Goal: Task Accomplishment & Management: Manage account settings

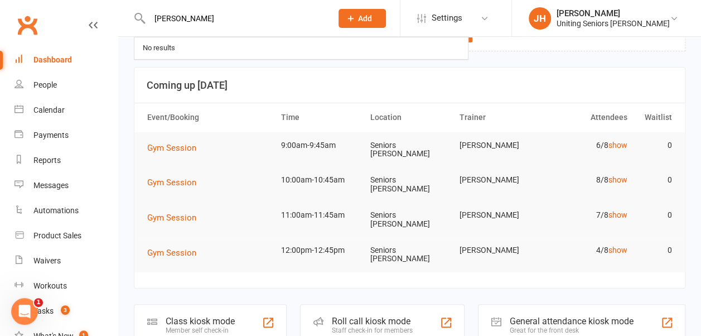
type input "[PERSON_NAME]"
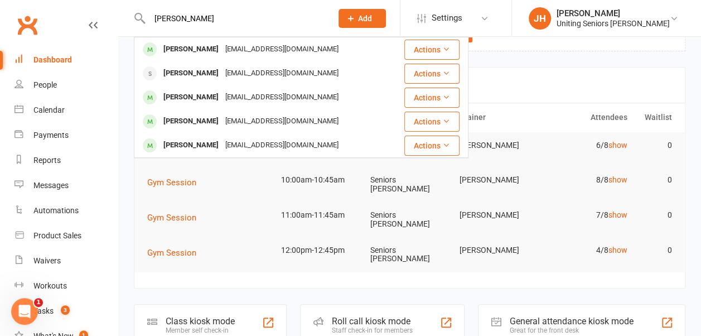
click at [198, 51] on div "[PERSON_NAME]" at bounding box center [191, 49] width 62 height 16
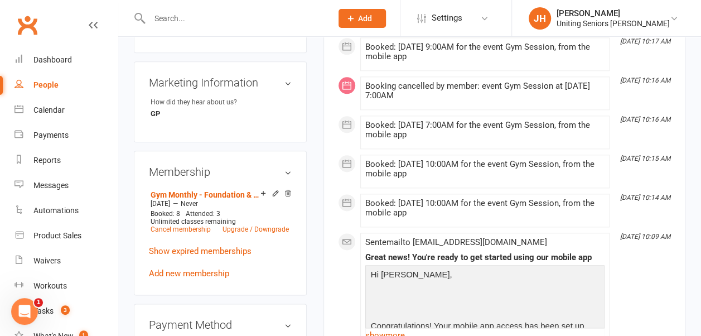
scroll to position [623, 0]
click at [194, 246] on link "Show expired memberships" at bounding box center [200, 251] width 103 height 10
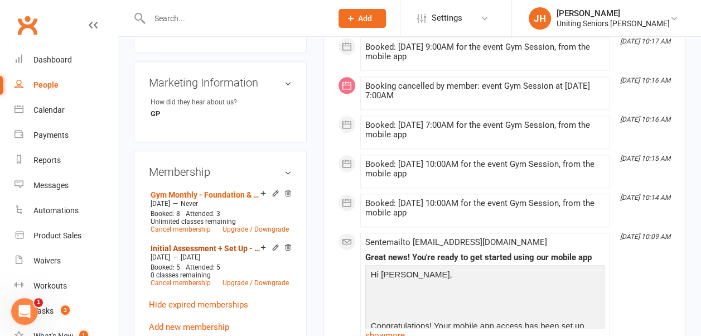
click at [187, 244] on link "Initial Assessment + Set Up - Foundation & Pensioner (FUP)" at bounding box center [205, 248] width 110 height 9
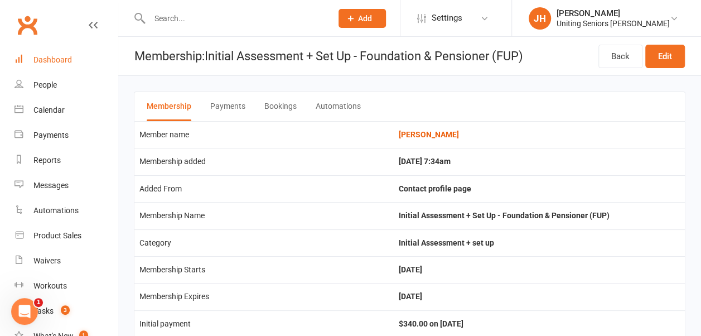
click at [47, 61] on div "Dashboard" at bounding box center [52, 59] width 38 height 9
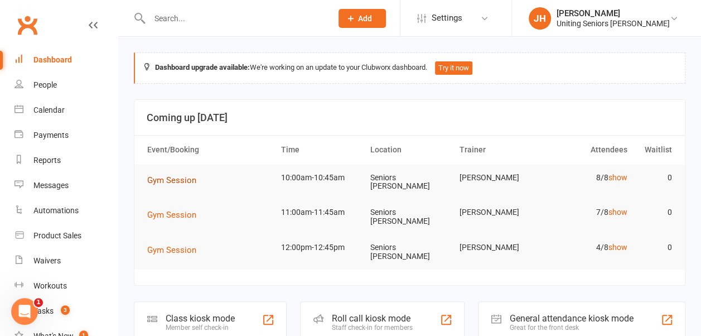
click at [184, 173] on button "Gym Session" at bounding box center [175, 179] width 57 height 13
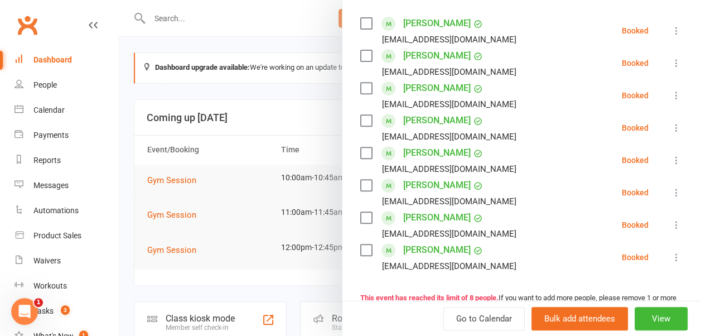
scroll to position [194, 0]
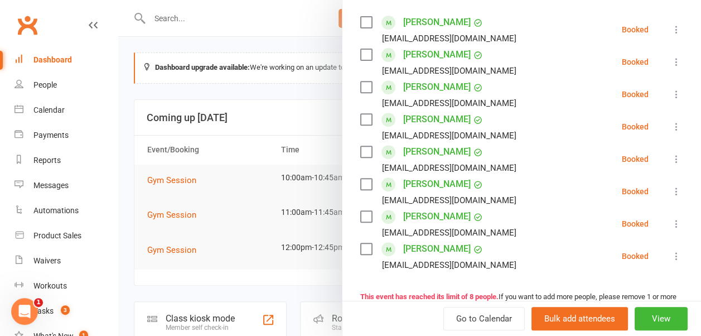
click at [360, 85] on label at bounding box center [365, 86] width 11 height 11
click at [360, 115] on label at bounding box center [365, 119] width 11 height 11
click at [361, 153] on label at bounding box center [365, 151] width 11 height 11
click at [360, 184] on label at bounding box center [365, 183] width 11 height 11
click at [360, 248] on label at bounding box center [365, 248] width 11 height 11
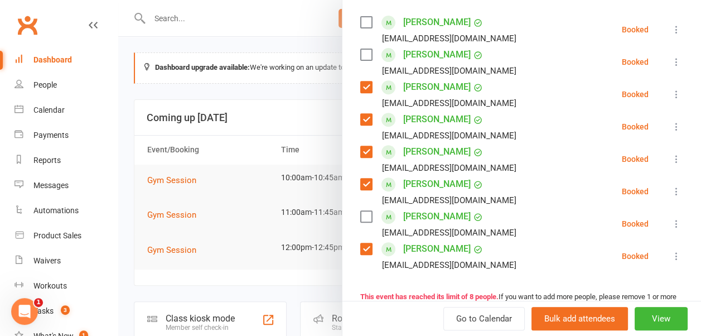
scroll to position [51, 0]
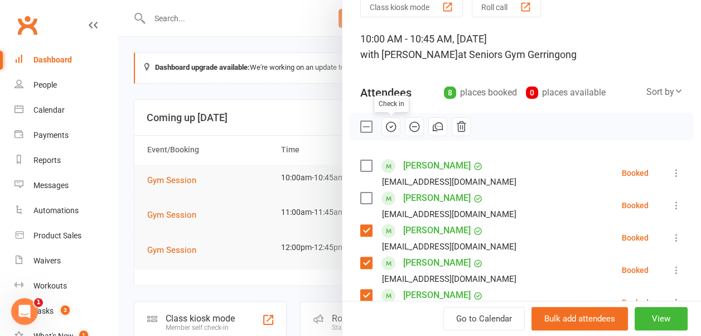
click at [385, 129] on icon "button" at bounding box center [391, 126] width 12 height 12
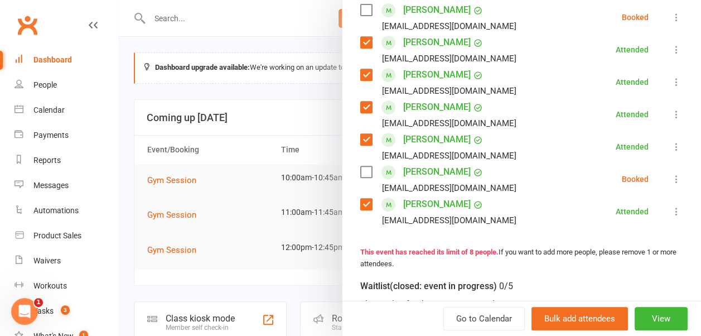
scroll to position [239, 0]
click at [360, 172] on label at bounding box center [365, 171] width 11 height 11
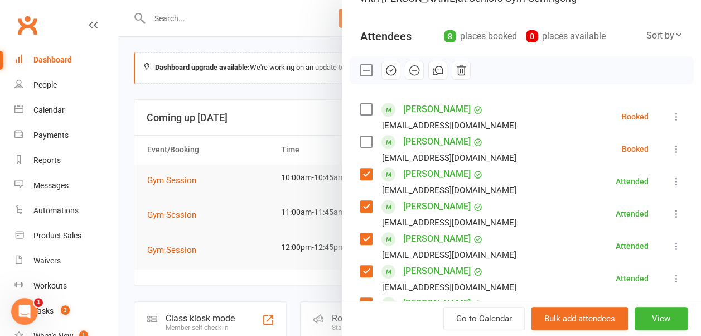
scroll to position [108, 0]
click at [385, 67] on icon "button" at bounding box center [391, 70] width 12 height 12
click at [298, 61] on div at bounding box center [409, 168] width 582 height 336
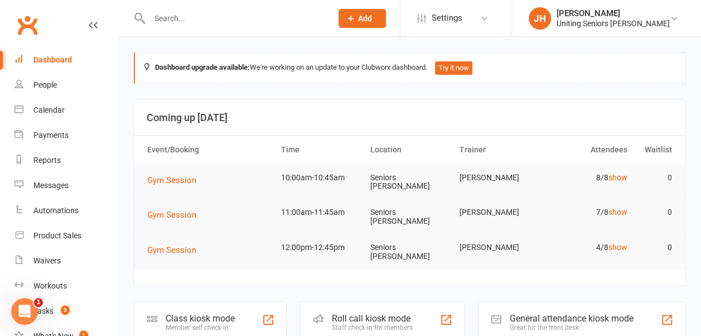
click at [179, 23] on input "text" at bounding box center [235, 19] width 178 height 16
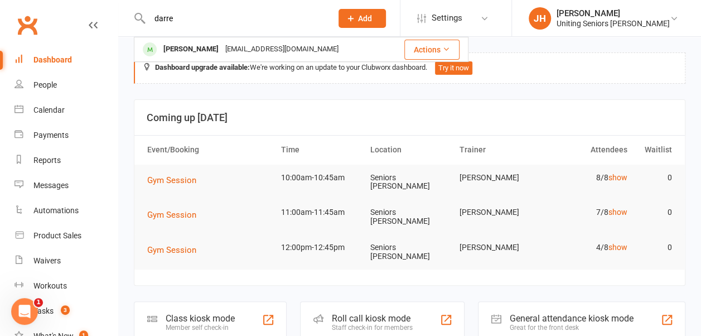
type input "darre"
click at [193, 45] on div "[PERSON_NAME]" at bounding box center [191, 49] width 62 height 16
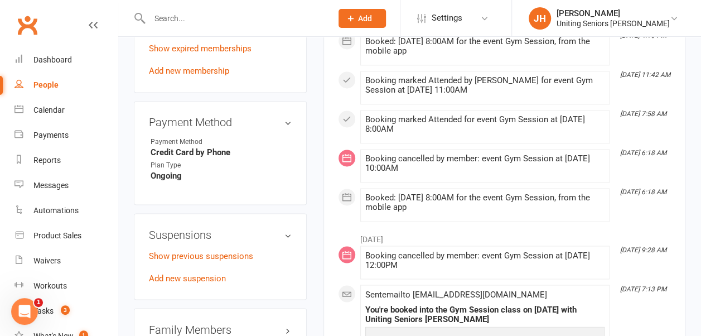
scroll to position [833, 0]
click at [200, 273] on link "Add new suspension" at bounding box center [187, 278] width 77 height 10
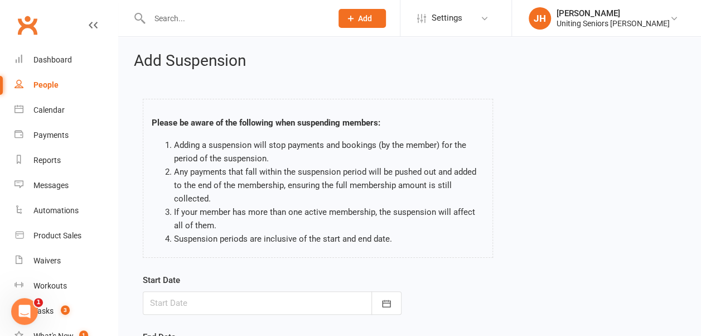
scroll to position [179, 0]
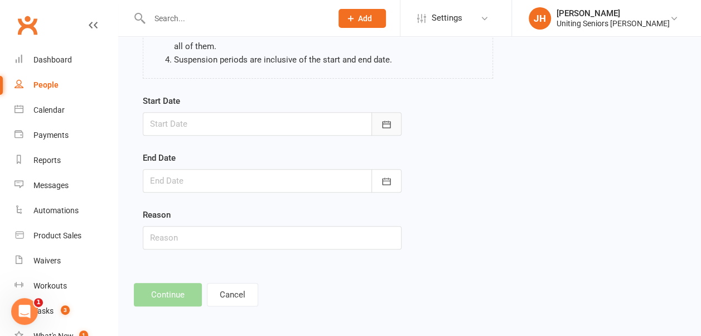
click at [394, 122] on button "button" at bounding box center [386, 123] width 30 height 23
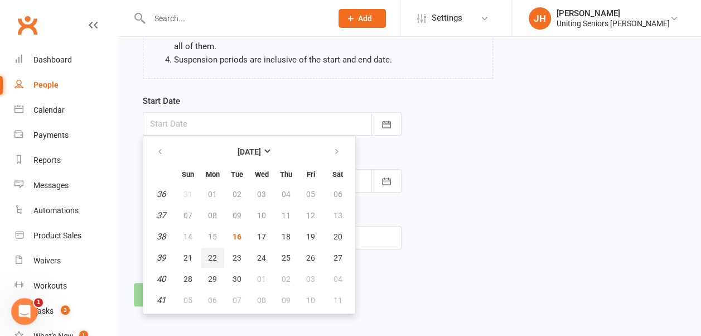
click at [214, 257] on span "22" at bounding box center [212, 257] width 9 height 9
type input "22 Sep 2025"
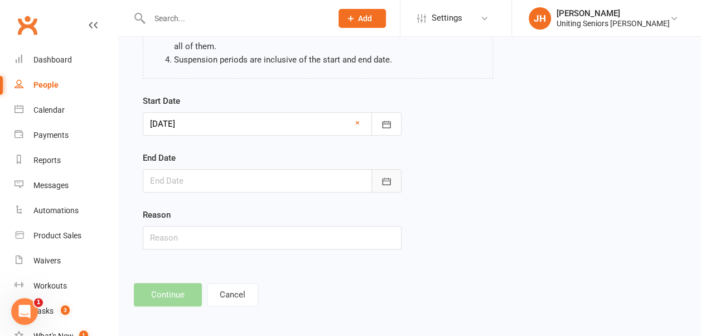
click at [388, 176] on icon "button" at bounding box center [386, 181] width 11 height 11
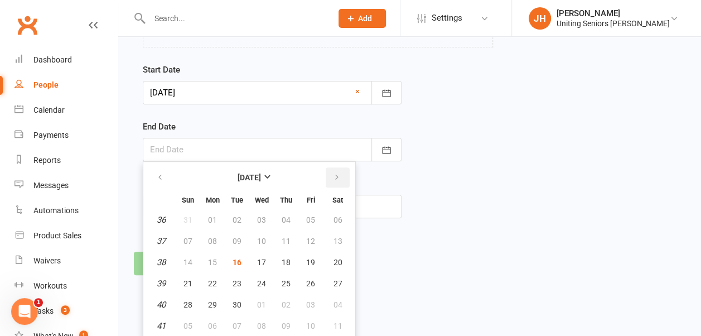
click at [333, 174] on icon "button" at bounding box center [337, 177] width 8 height 9
click at [240, 237] on span "07" at bounding box center [236, 240] width 9 height 9
type input "07 Oct 2025"
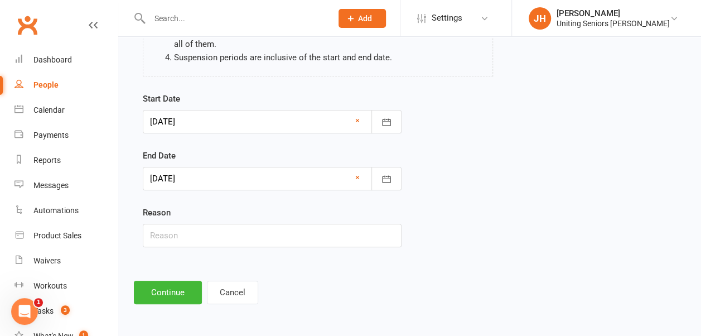
scroll to position [179, 0]
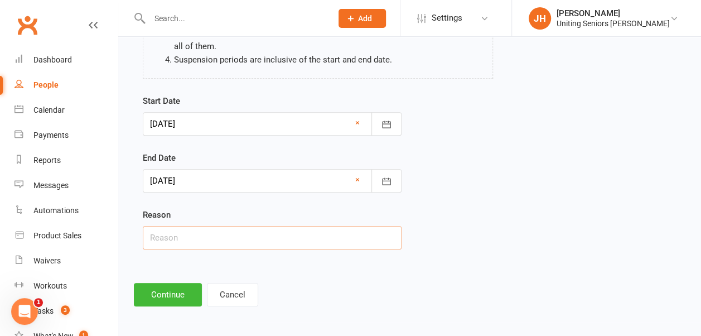
click at [273, 235] on input "text" at bounding box center [272, 237] width 259 height 23
type input "away"
click at [162, 298] on button "Continue" at bounding box center [168, 294] width 68 height 23
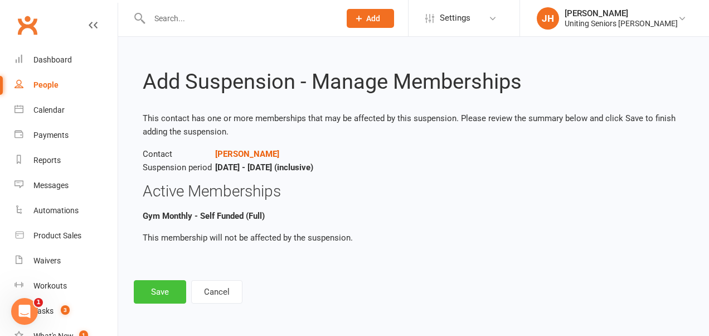
click at [158, 287] on button "Save" at bounding box center [160, 291] width 52 height 23
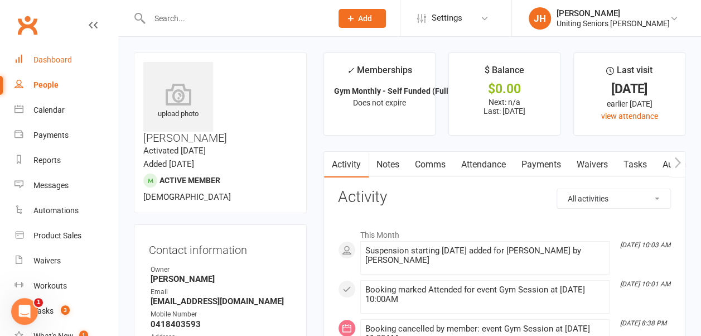
click at [67, 60] on div "Dashboard" at bounding box center [52, 59] width 38 height 9
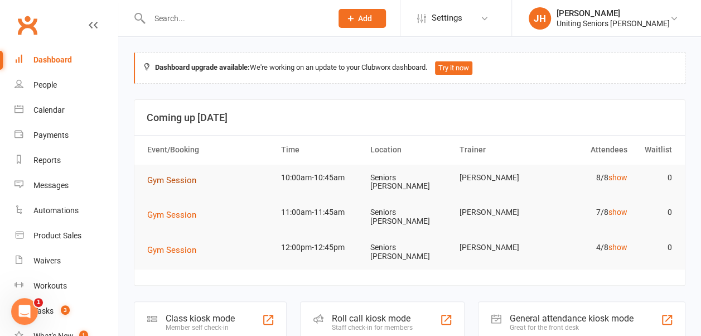
click at [166, 175] on span "Gym Session" at bounding box center [171, 180] width 49 height 10
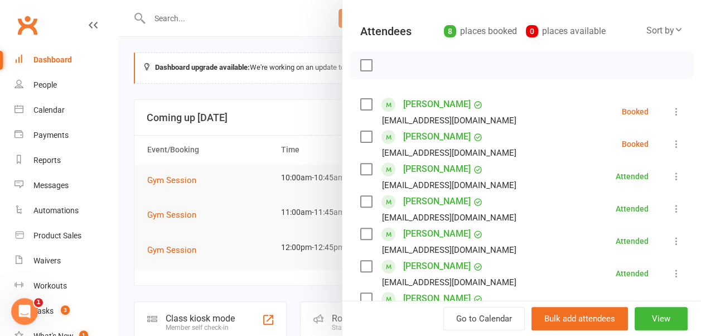
scroll to position [111, 0]
click at [360, 101] on label at bounding box center [365, 104] width 11 height 11
click at [360, 137] on label at bounding box center [365, 137] width 11 height 11
click at [385, 62] on icon "button" at bounding box center [391, 66] width 12 height 12
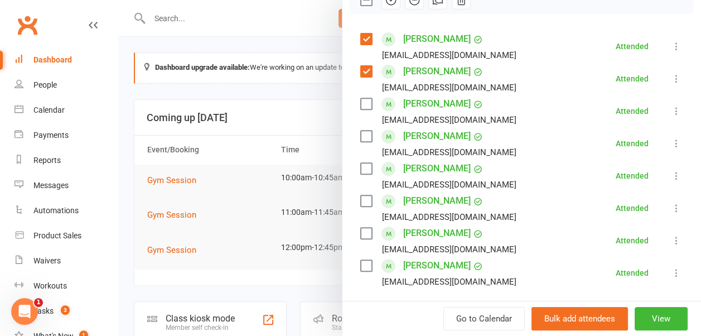
scroll to position [177, 0]
click at [246, 101] on div at bounding box center [409, 168] width 582 height 336
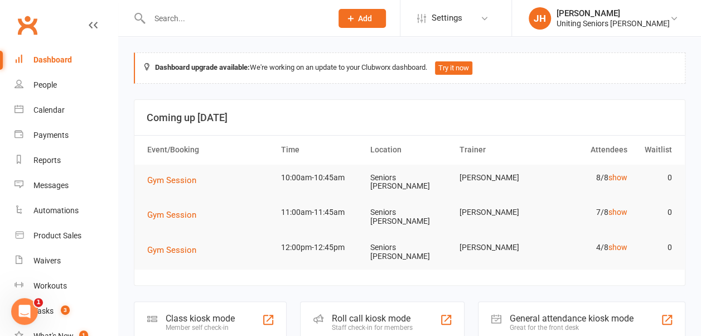
click at [173, 171] on td "Gym Session" at bounding box center [209, 179] width 134 height 31
click at [167, 173] on button "Gym Session" at bounding box center [175, 179] width 57 height 13
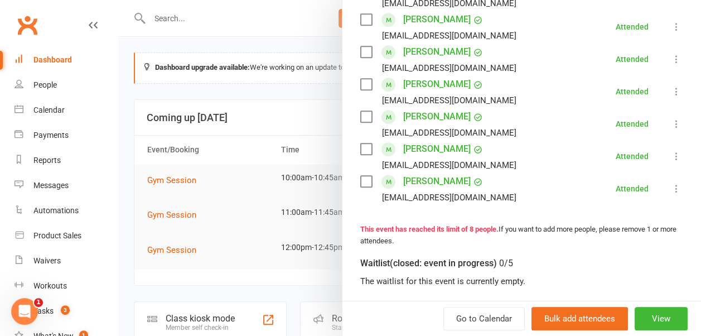
scroll to position [223, 0]
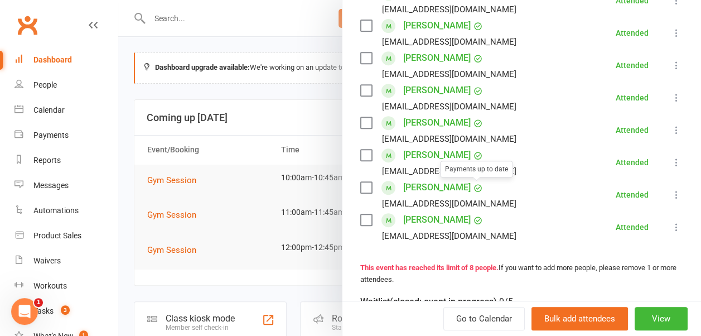
drag, startPoint x: 304, startPoint y: 59, endPoint x: 254, endPoint y: 41, distance: 53.2
click at [304, 59] on div at bounding box center [409, 168] width 582 height 336
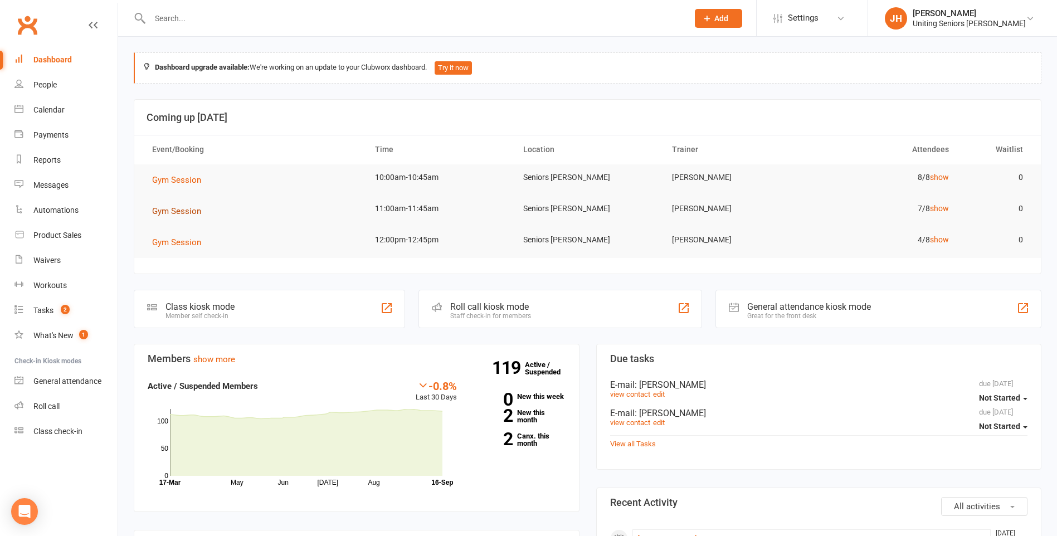
click at [181, 210] on span "Gym Session" at bounding box center [176, 211] width 49 height 10
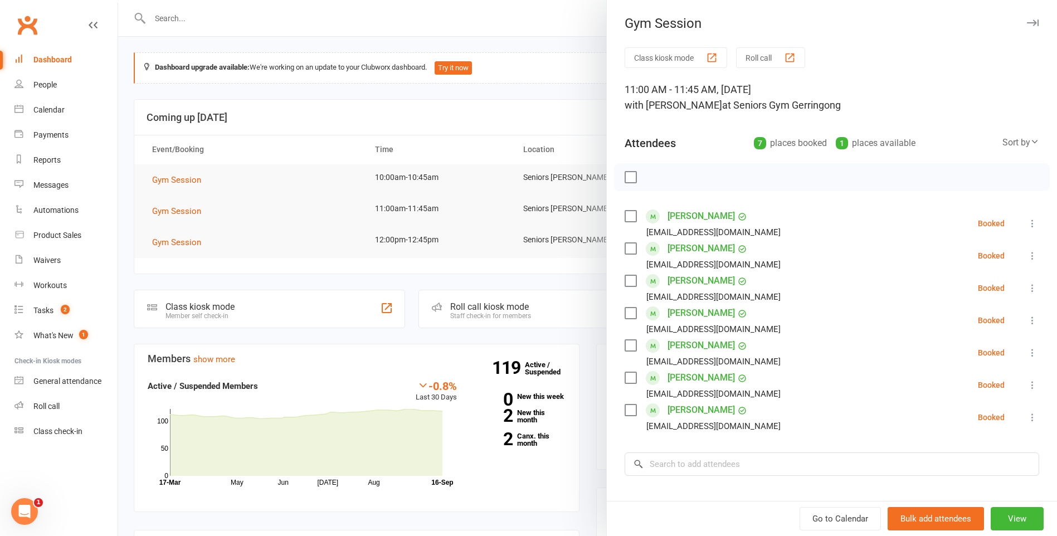
click at [453, 222] on div at bounding box center [587, 268] width 939 height 536
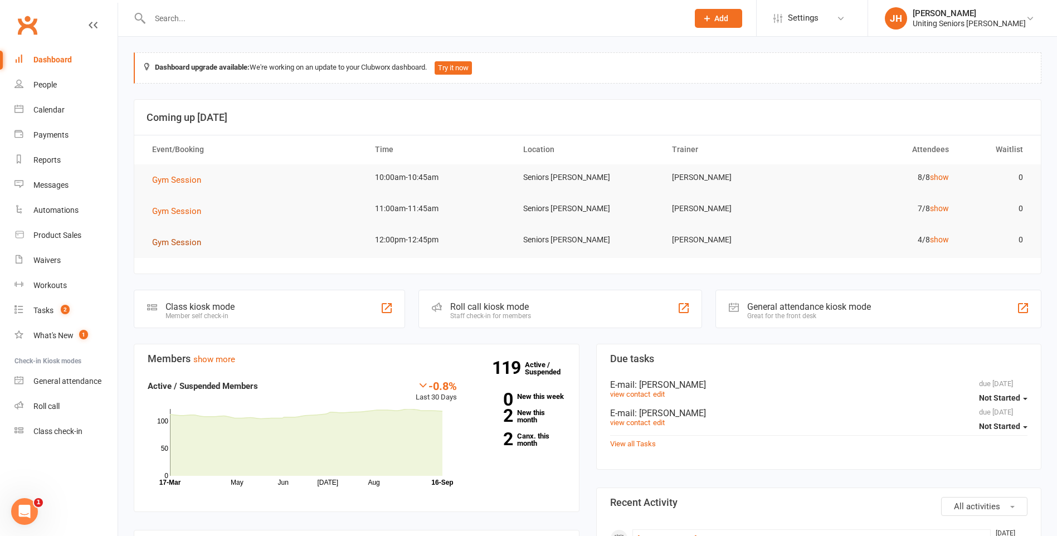
click at [187, 243] on span "Gym Session" at bounding box center [176, 242] width 49 height 10
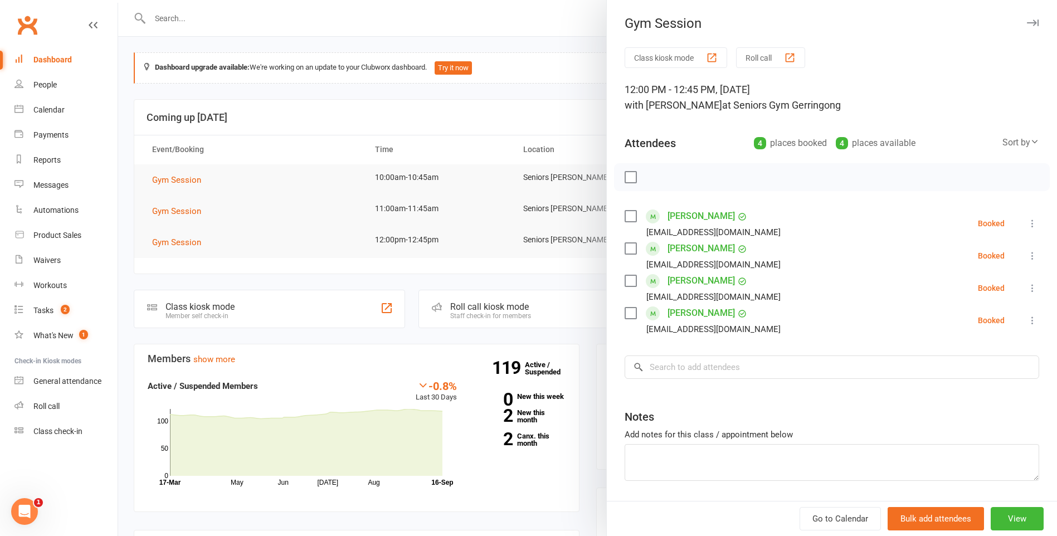
click at [236, 18] on div at bounding box center [587, 268] width 939 height 536
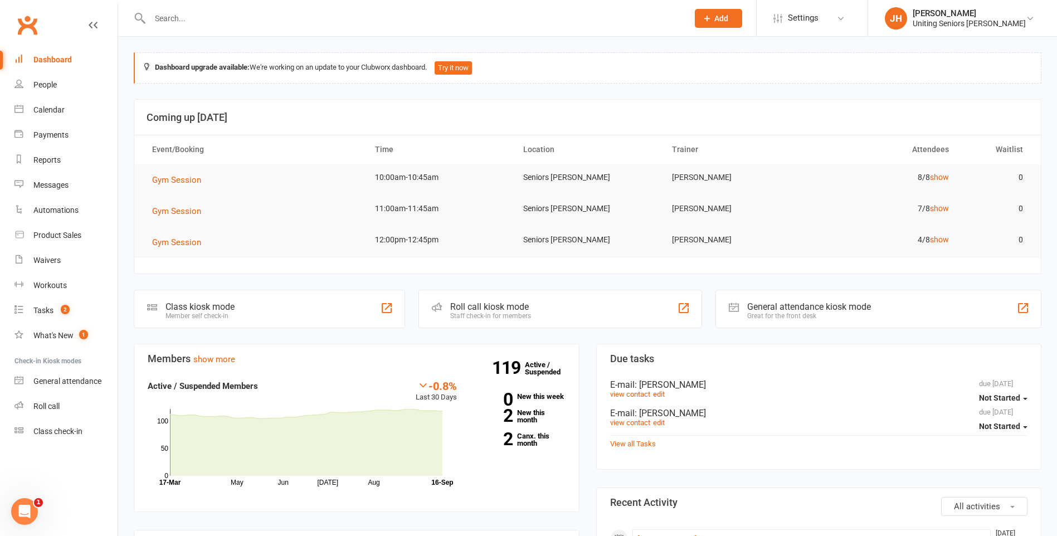
click at [227, 21] on input "text" at bounding box center [414, 19] width 534 height 16
type input "denis lang"
click at [258, 43] on div "dennis.langley@bigpond.com" at bounding box center [335, 49] width 227 height 16
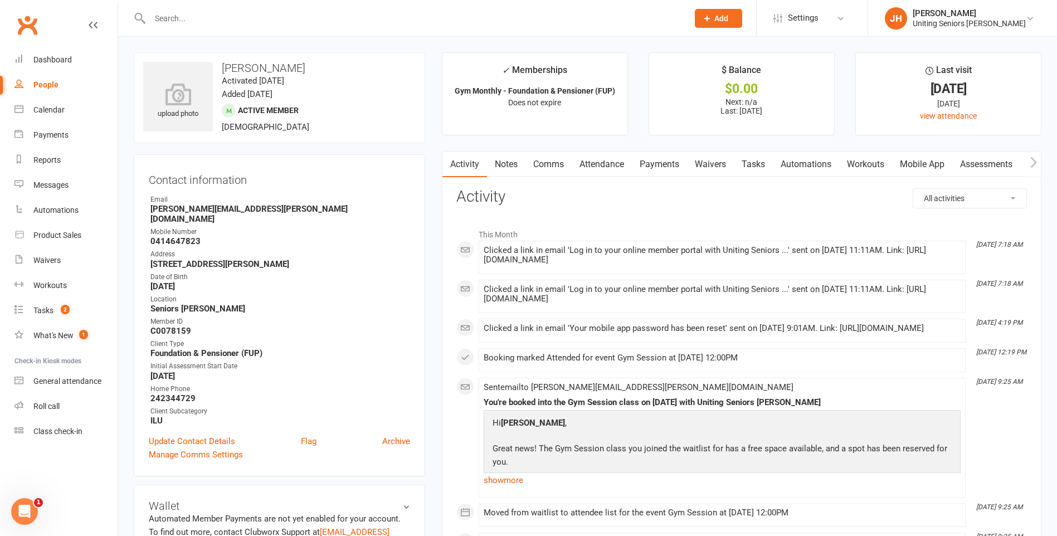
click at [915, 162] on link "Mobile App" at bounding box center [922, 165] width 60 height 26
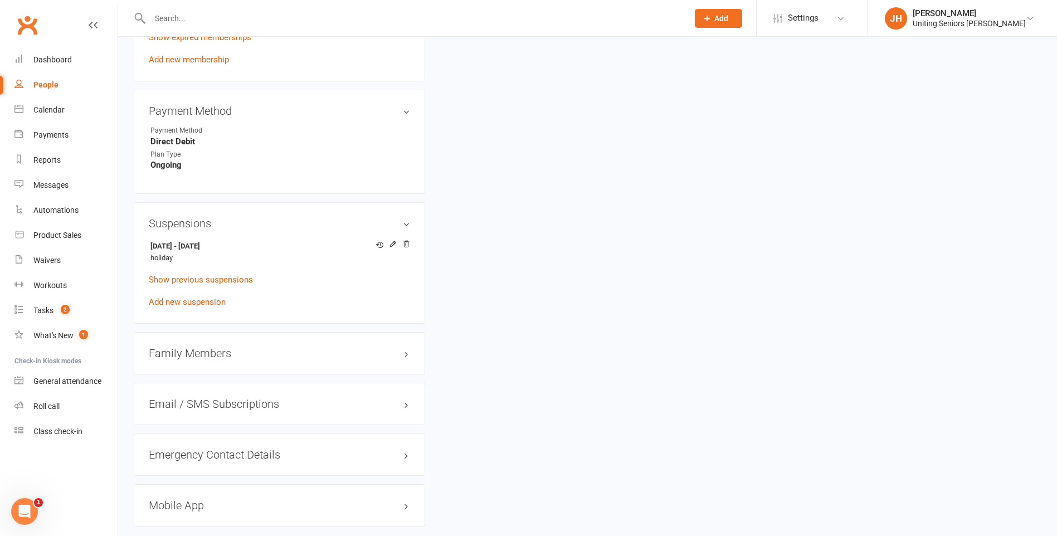
scroll to position [776, 0]
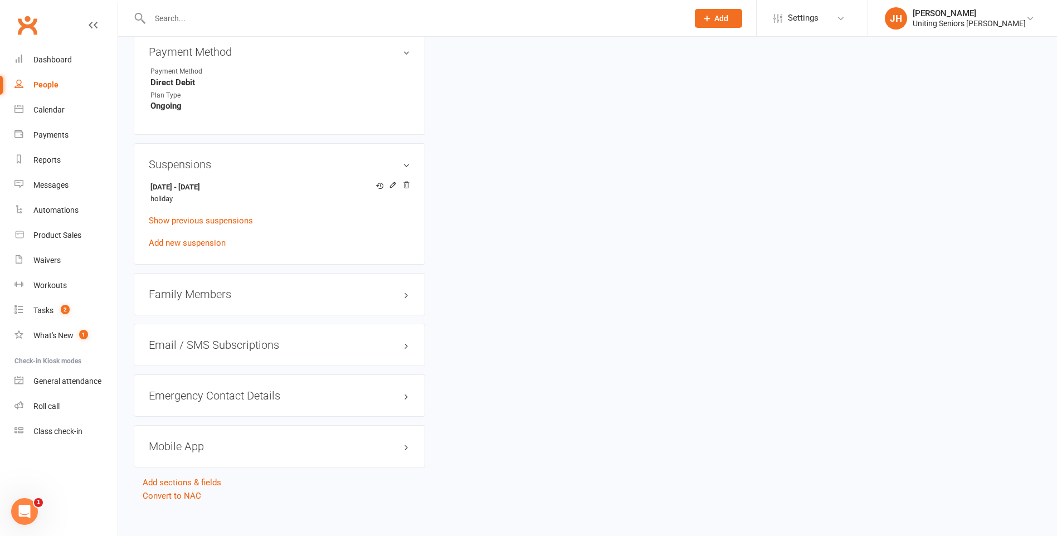
click at [240, 442] on h3 "Mobile App" at bounding box center [279, 446] width 261 height 12
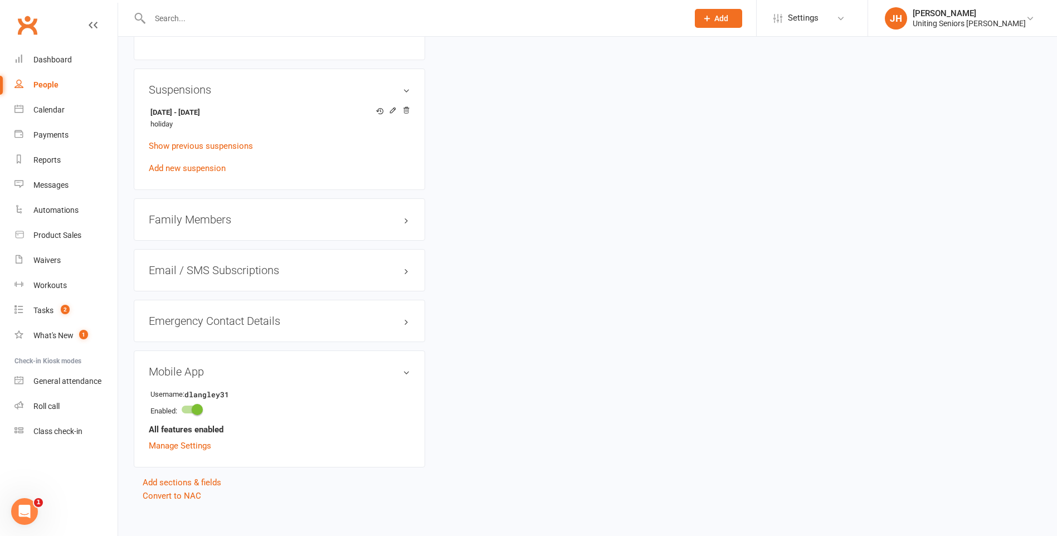
click at [196, 441] on link "Manage Settings" at bounding box center [180, 446] width 62 height 10
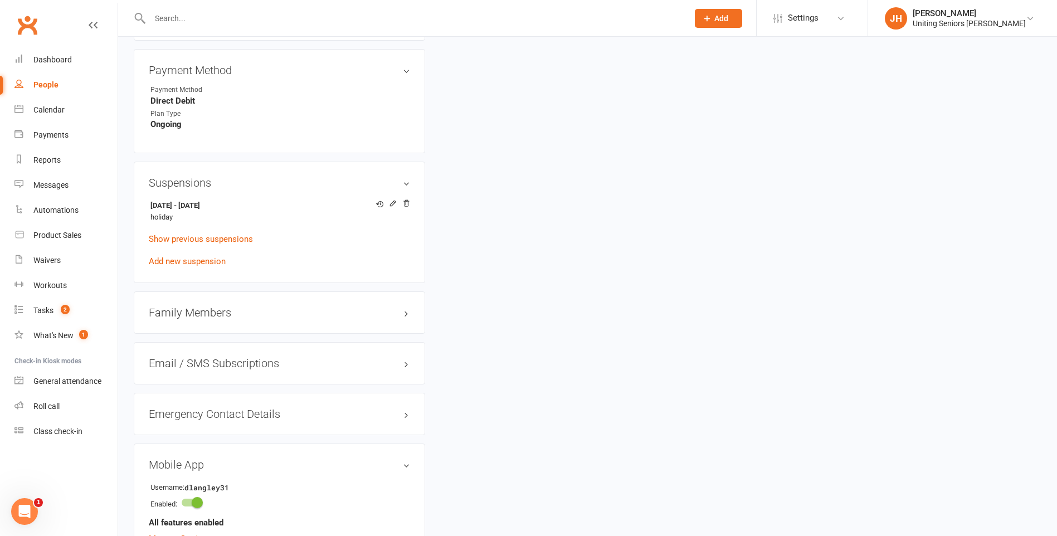
scroll to position [764, 0]
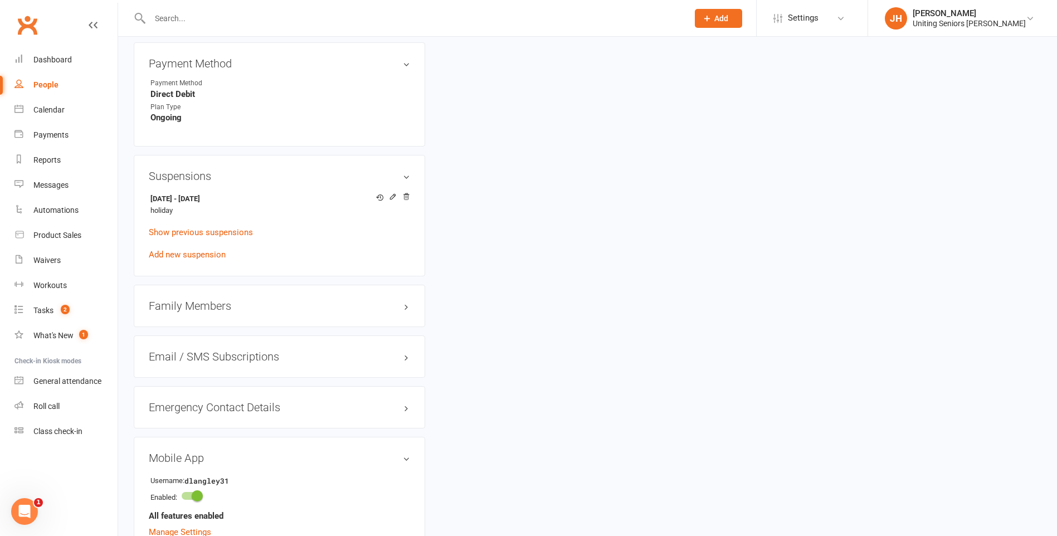
click at [318, 300] on h3 "Family Members" at bounding box center [279, 306] width 261 height 12
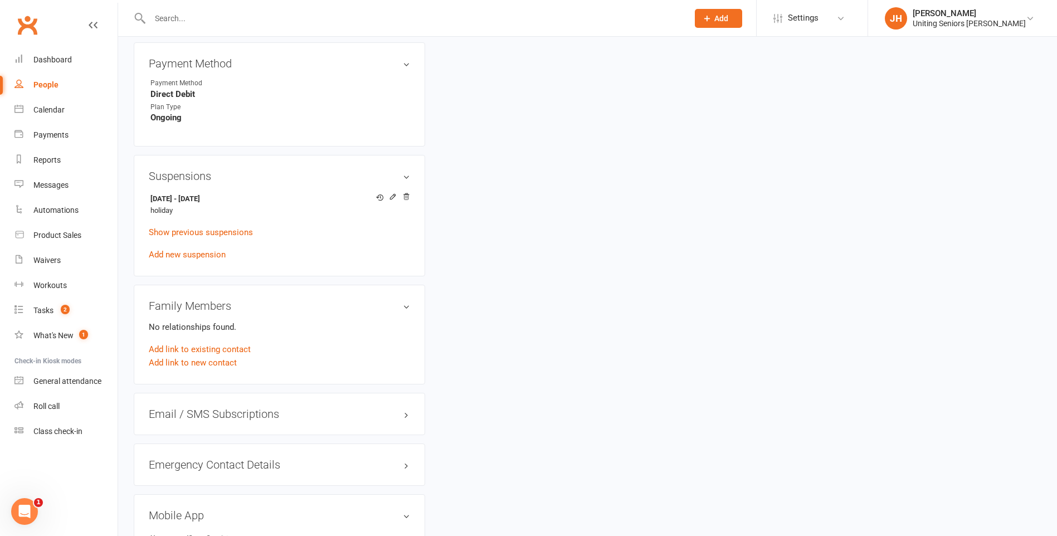
click at [231, 343] on link "Add link to existing contact" at bounding box center [200, 349] width 102 height 13
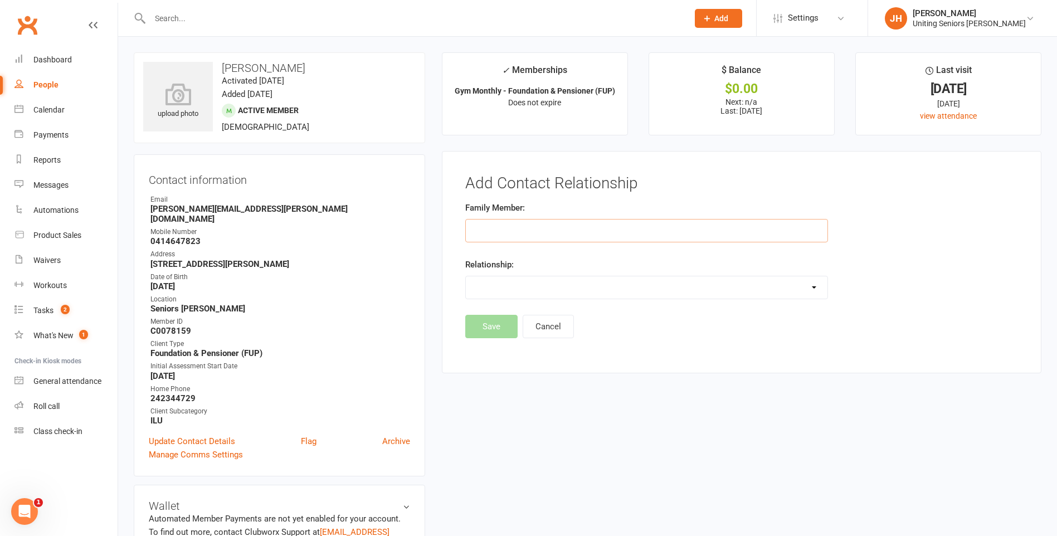
click at [525, 235] on input "text" at bounding box center [646, 230] width 363 height 23
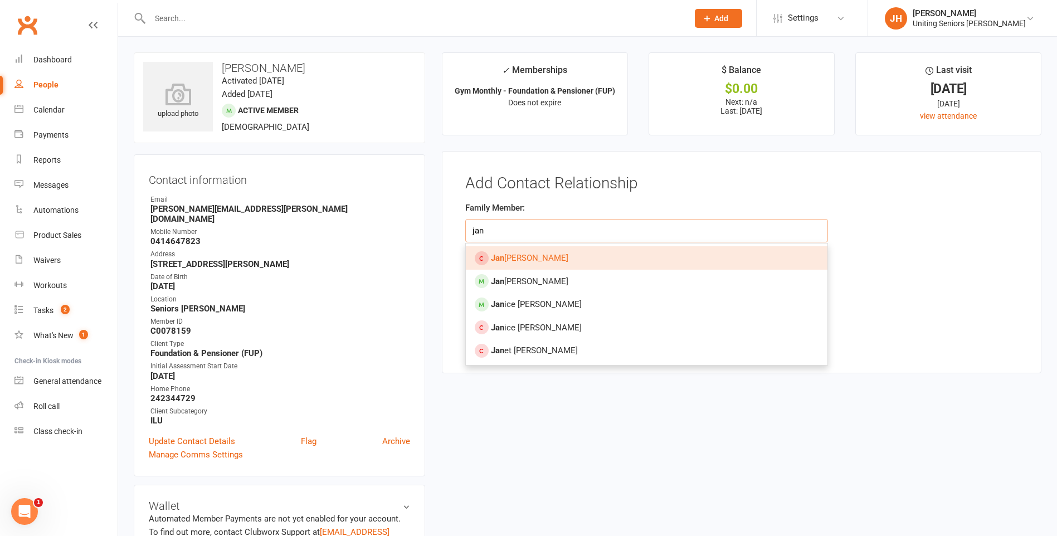
type input "jan"
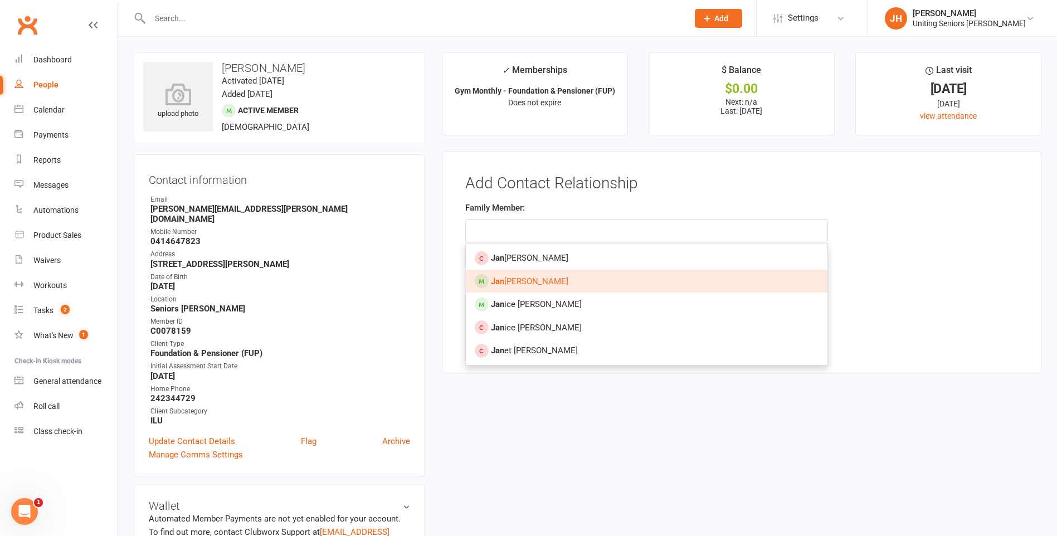
click at [525, 275] on link "Jan Stevenson" at bounding box center [647, 281] width 362 height 23
type input "[PERSON_NAME]"
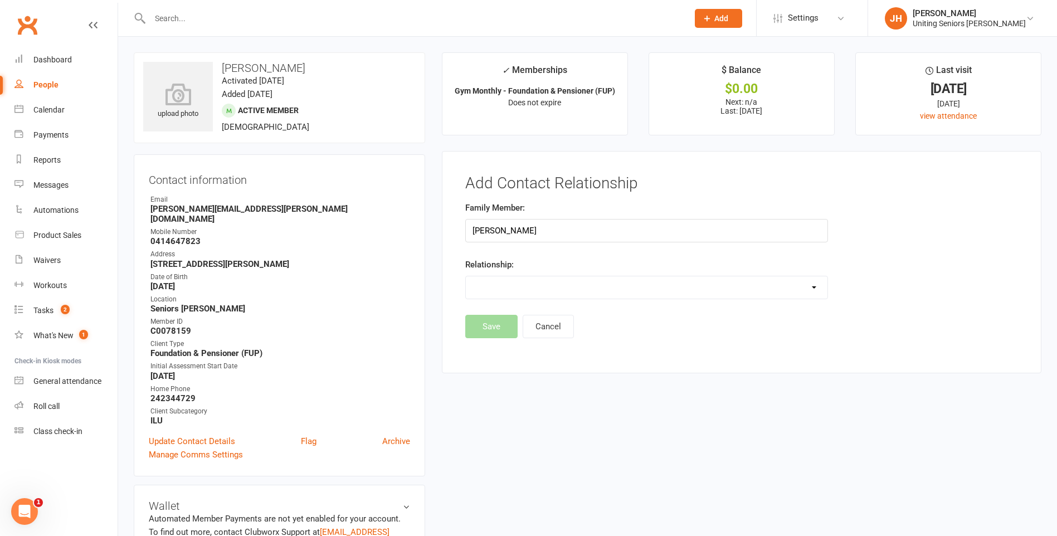
click at [526, 284] on select "Parent / Guardian Child Sibling (parent not in system) Spouse / Partner Cousin …" at bounding box center [647, 287] width 362 height 22
select select "3"
click at [466, 276] on select "Parent / Guardian Child Sibling (parent not in system) Spouse / Partner Cousin …" at bounding box center [647, 287] width 362 height 22
click at [496, 358] on button "Save" at bounding box center [491, 355] width 52 height 23
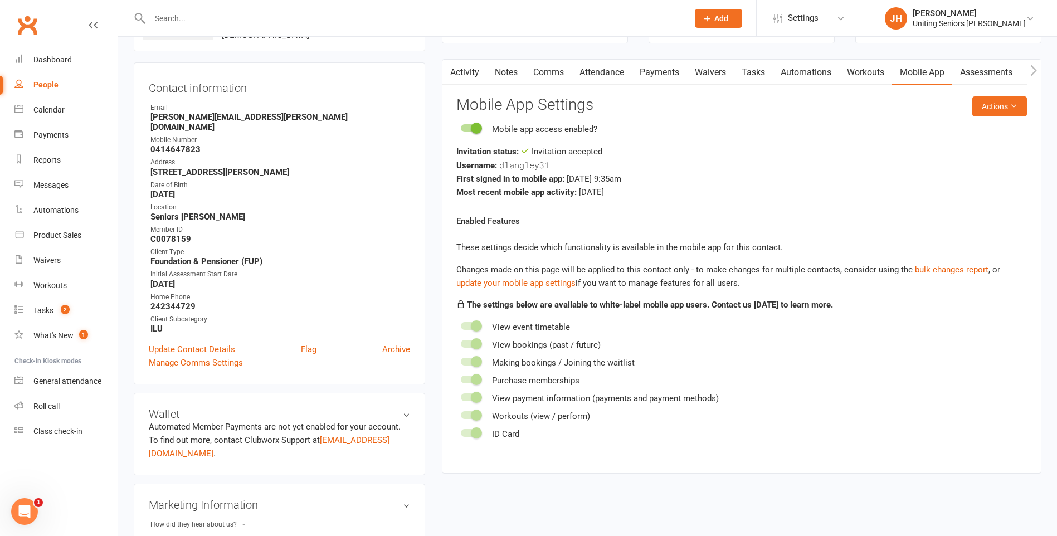
scroll to position [72, 0]
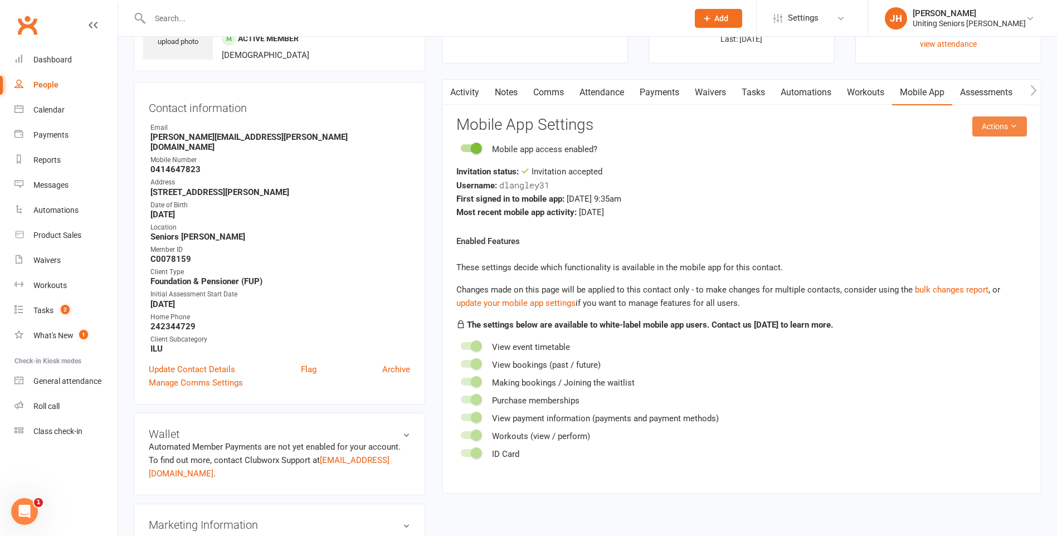
click at [1024, 129] on button "Actions" at bounding box center [1000, 126] width 55 height 20
click at [700, 217] on div "Most recent mobile app activity: 2 months ago" at bounding box center [742, 212] width 571 height 13
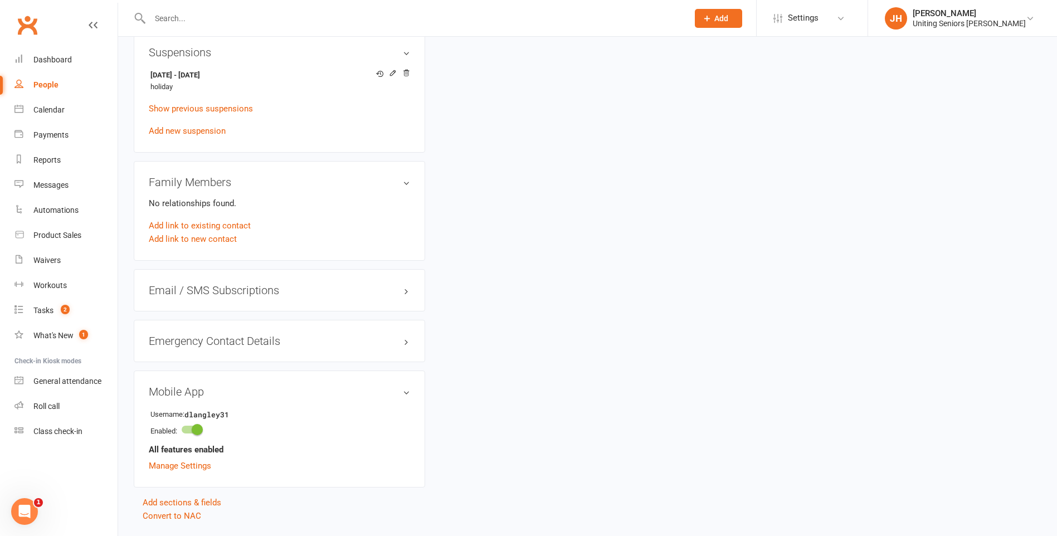
scroll to position [908, 0]
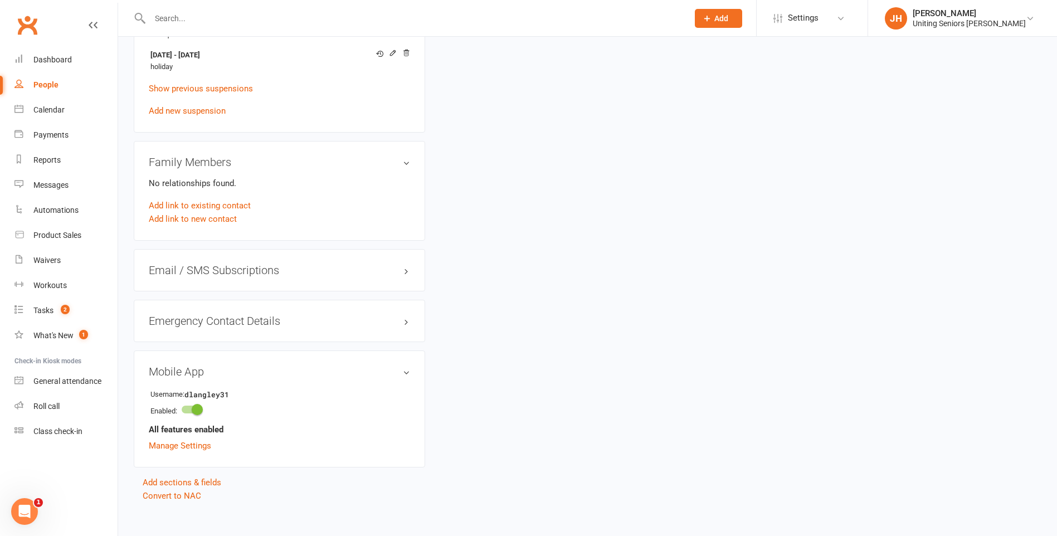
click at [205, 441] on link "Manage Settings" at bounding box center [180, 446] width 62 height 10
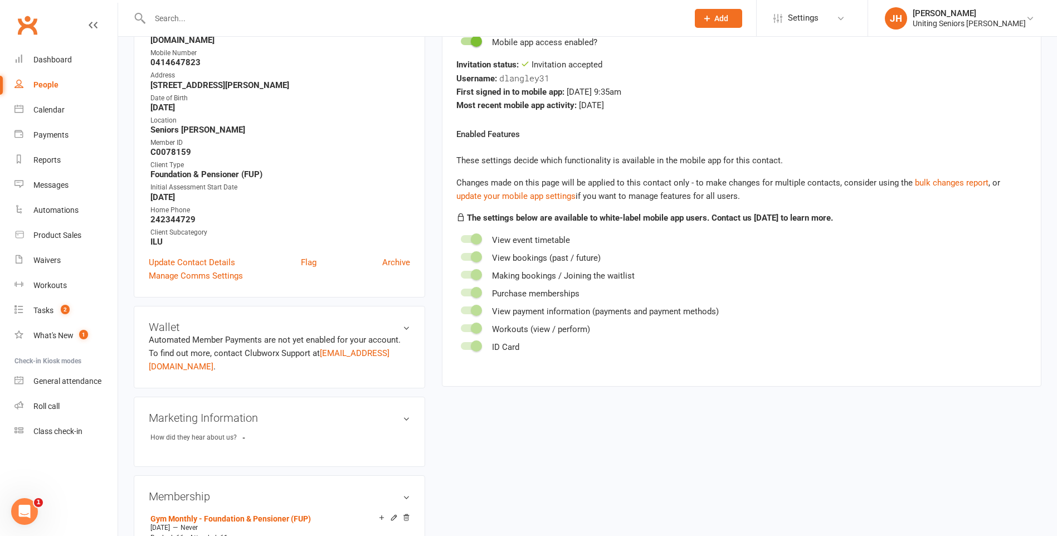
scroll to position [40, 0]
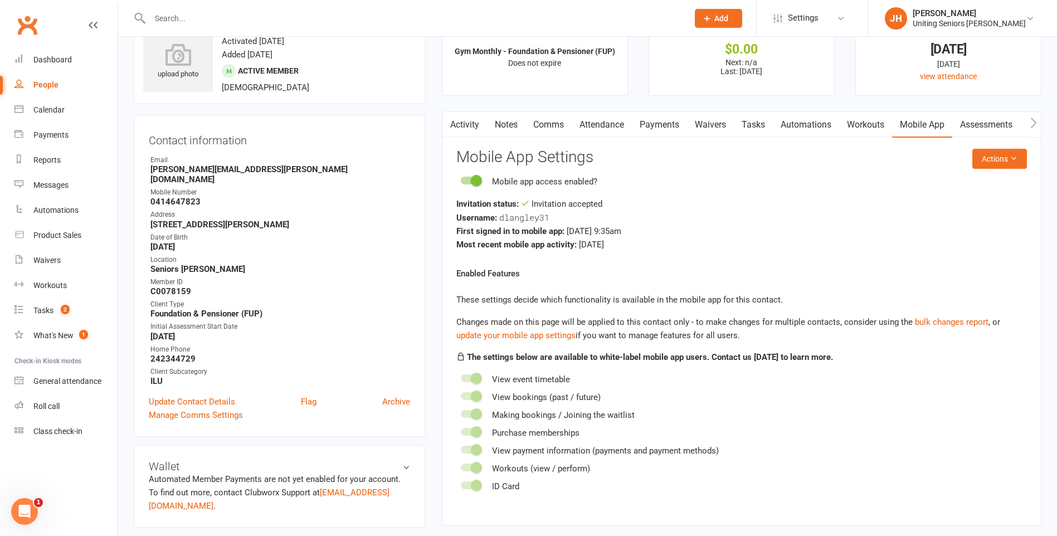
click at [1037, 124] on icon "button" at bounding box center [1034, 123] width 7 height 12
click at [1035, 123] on icon "button" at bounding box center [1034, 123] width 7 height 12
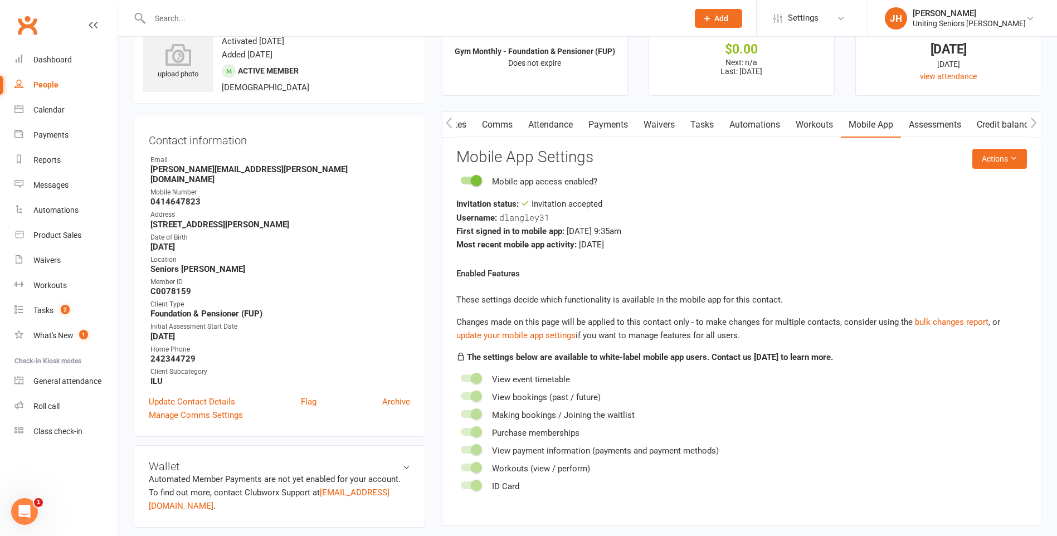
click at [740, 178] on div "Mobile app access enabled?" at bounding box center [742, 181] width 571 height 13
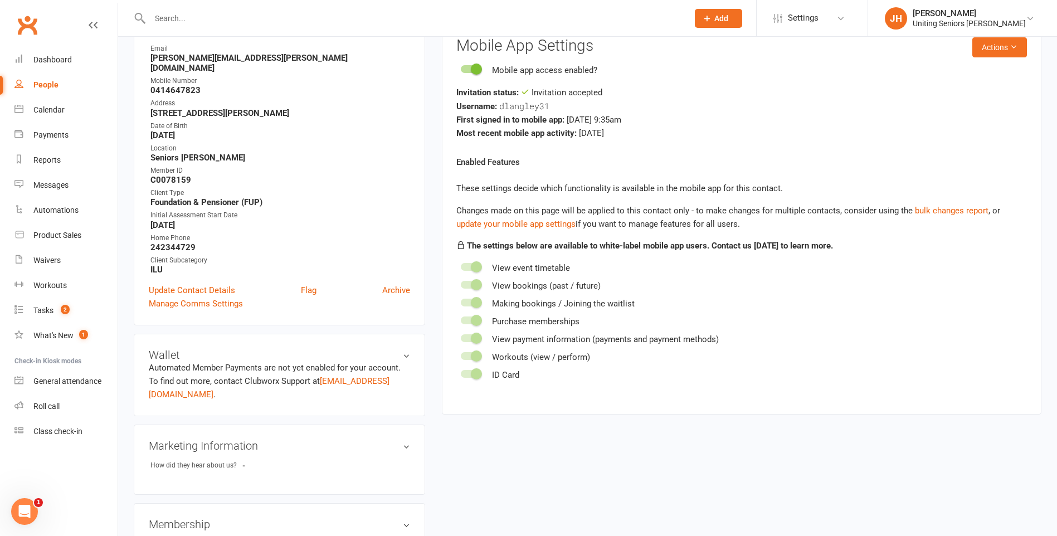
scroll to position [95, 0]
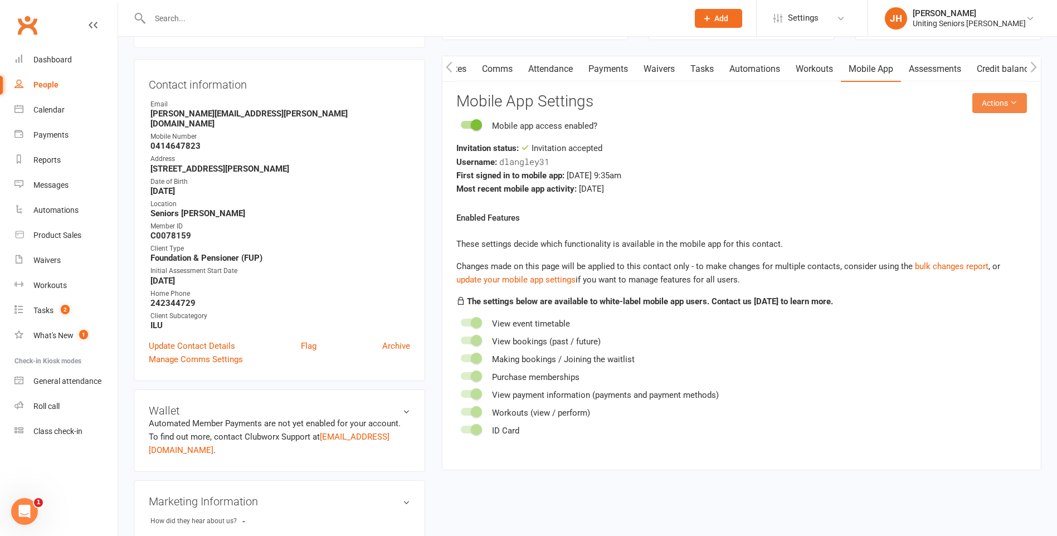
click at [994, 108] on button "Actions" at bounding box center [1000, 103] width 55 height 20
drag, startPoint x: 851, startPoint y: 121, endPoint x: 843, endPoint y: 129, distance: 11.0
click at [850, 122] on div "Mobile app access enabled?" at bounding box center [742, 125] width 571 height 13
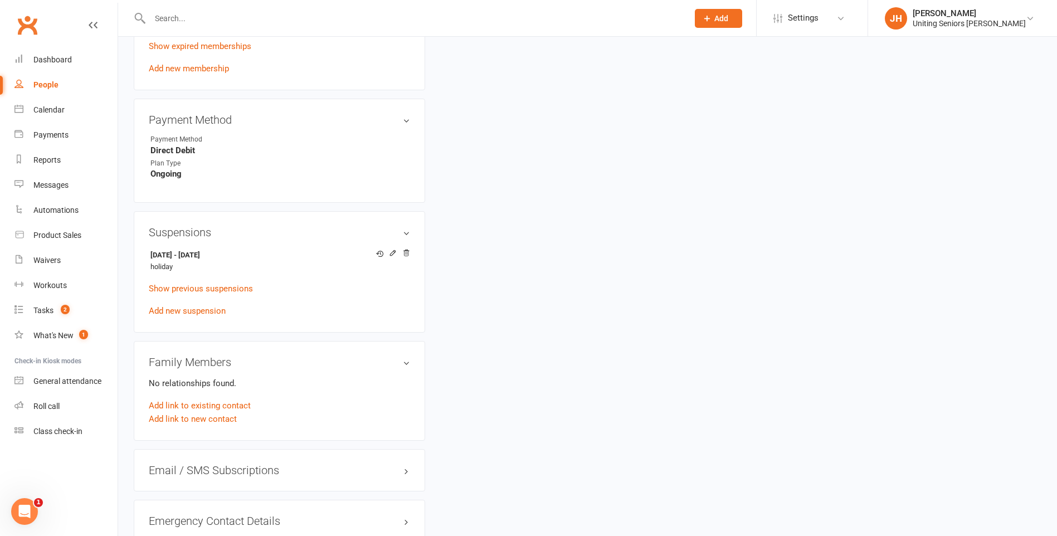
scroll to position [876, 0]
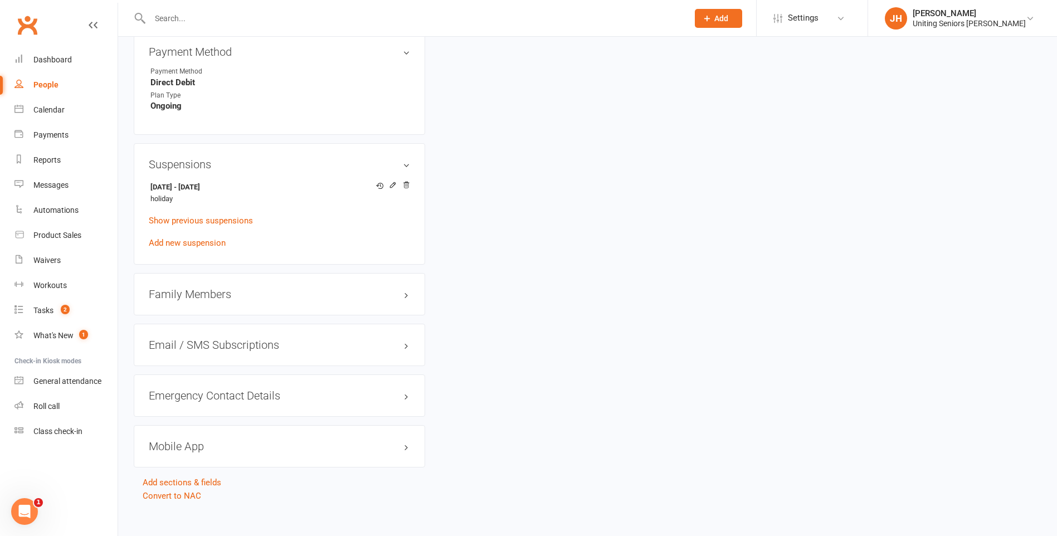
click at [188, 441] on h3 "Mobile App" at bounding box center [279, 446] width 261 height 12
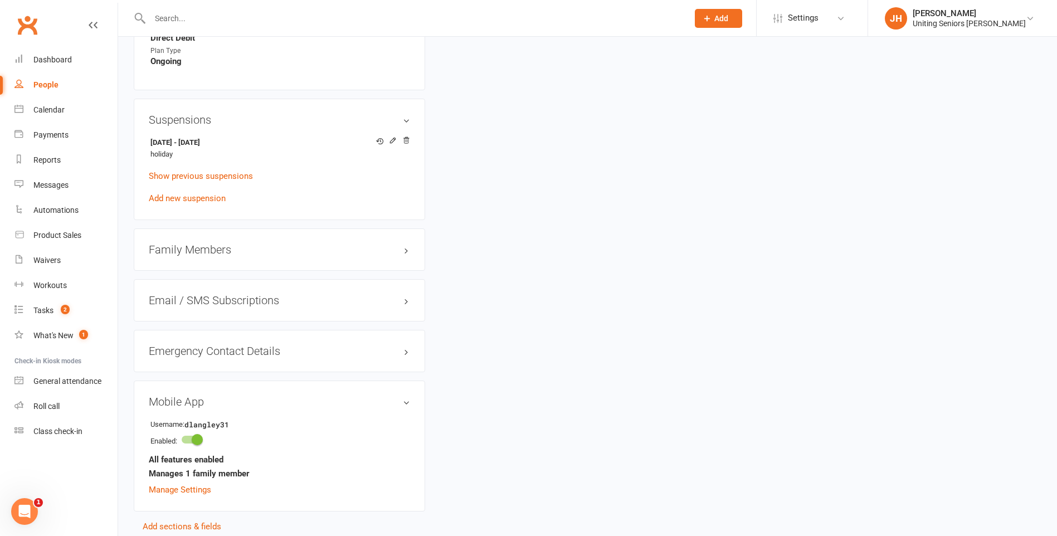
scroll to position [865, 0]
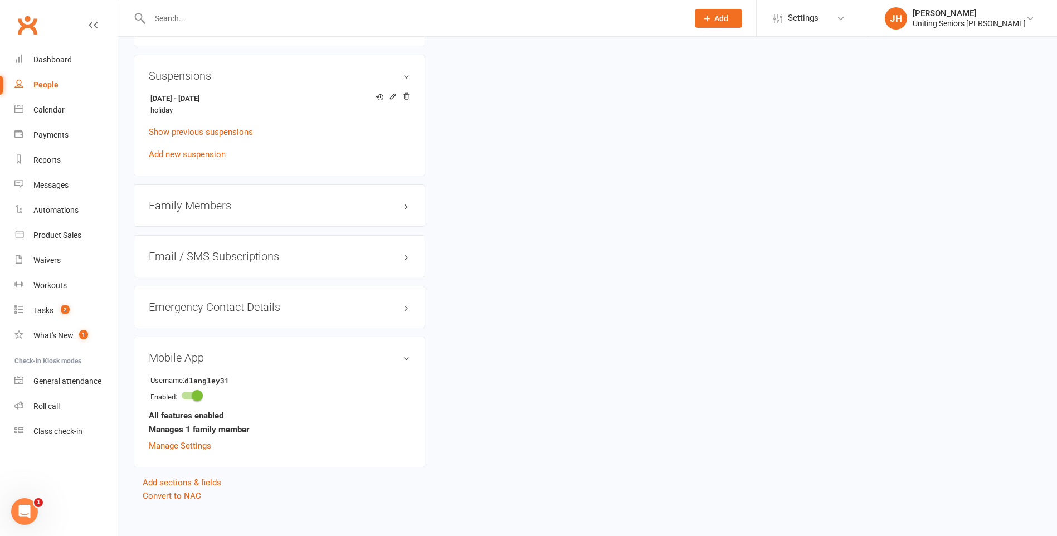
click at [192, 441] on link "Manage Settings" at bounding box center [180, 446] width 62 height 10
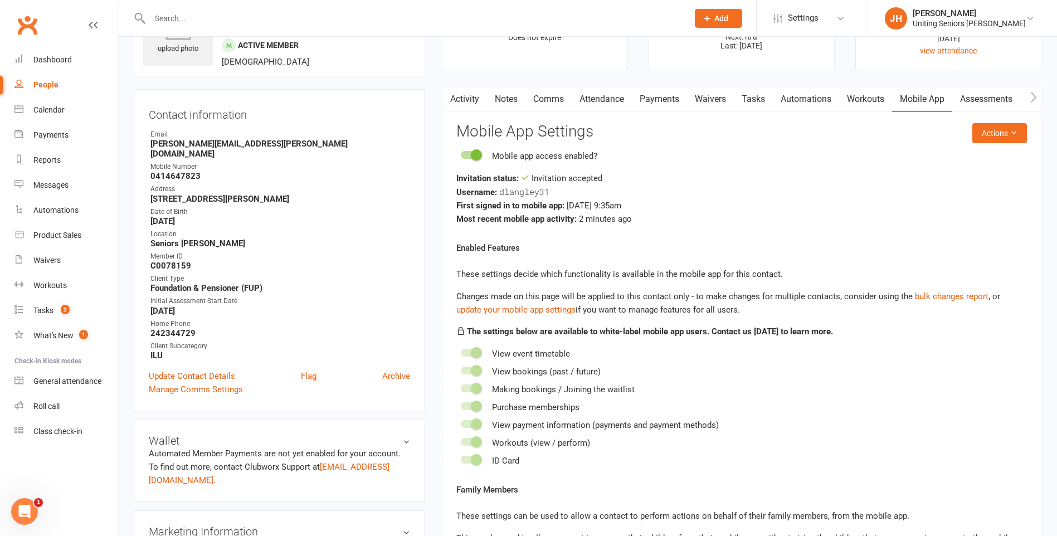
scroll to position [40, 0]
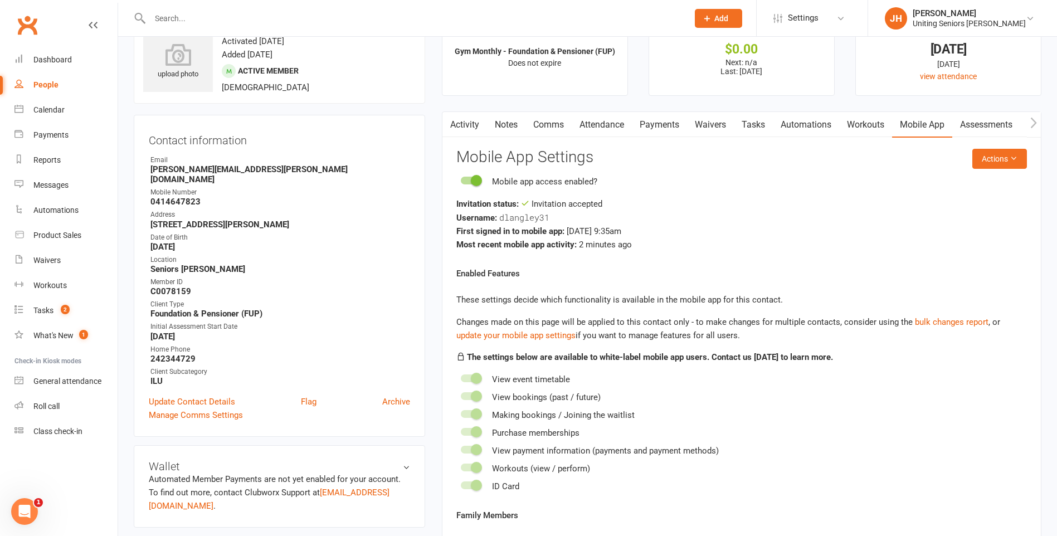
click at [222, 21] on input "text" at bounding box center [414, 19] width 534 height 16
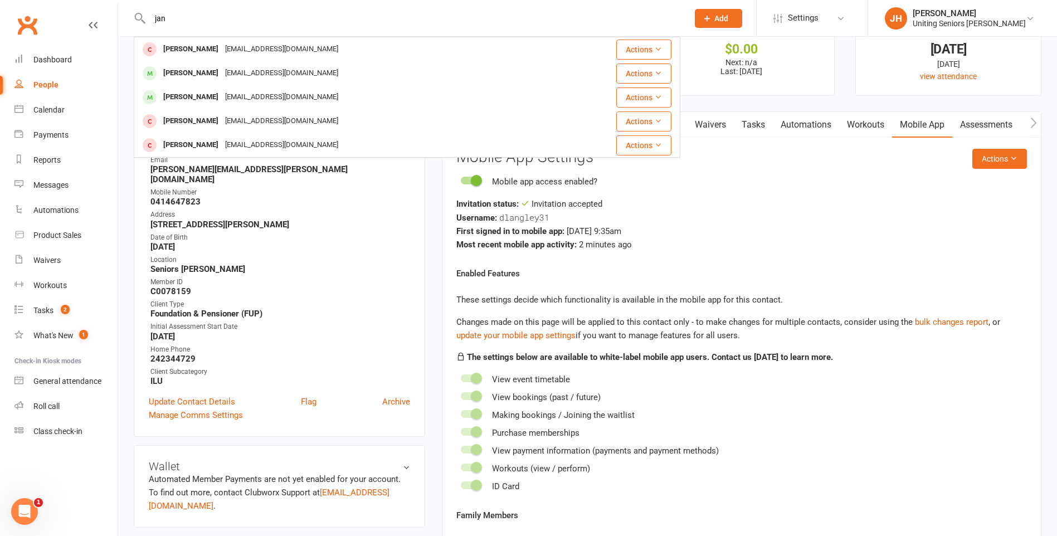
type input "jan"
click at [248, 74] on div "janbinsal@outlook.com" at bounding box center [282, 73] width 120 height 16
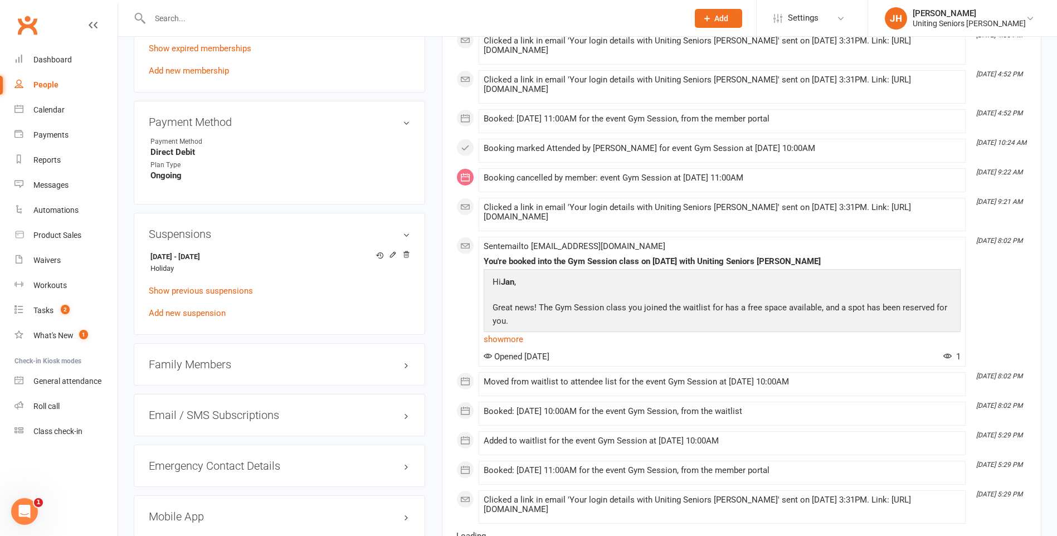
scroll to position [725, 0]
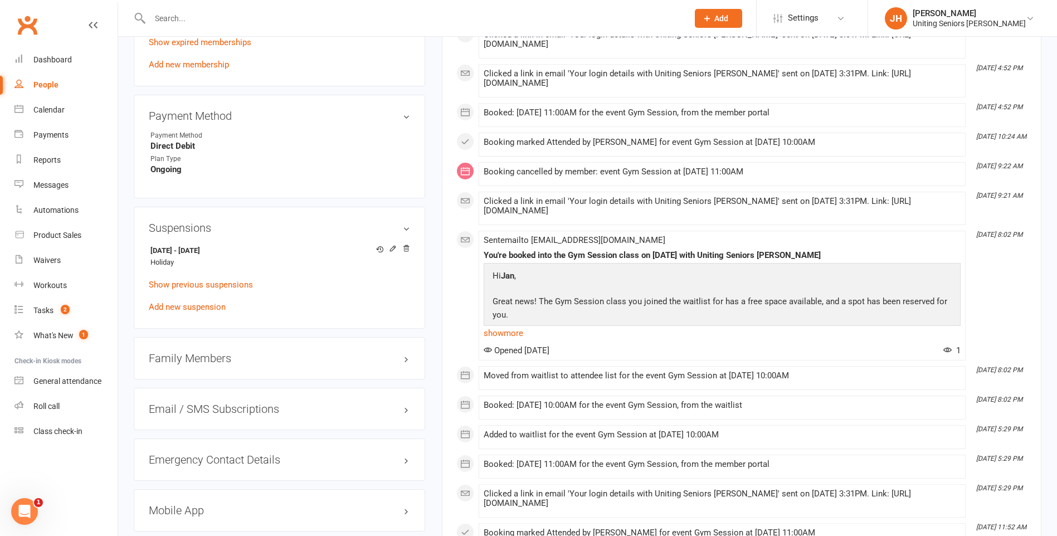
click at [186, 370] on div "Family Members" at bounding box center [280, 358] width 292 height 42
click at [192, 366] on div "Family Members" at bounding box center [280, 358] width 292 height 42
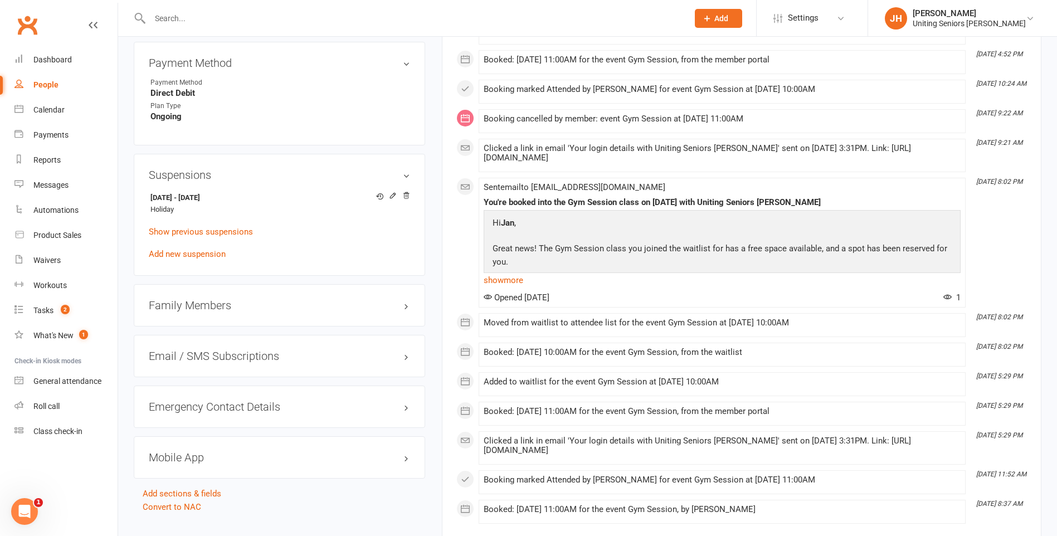
scroll to position [780, 0]
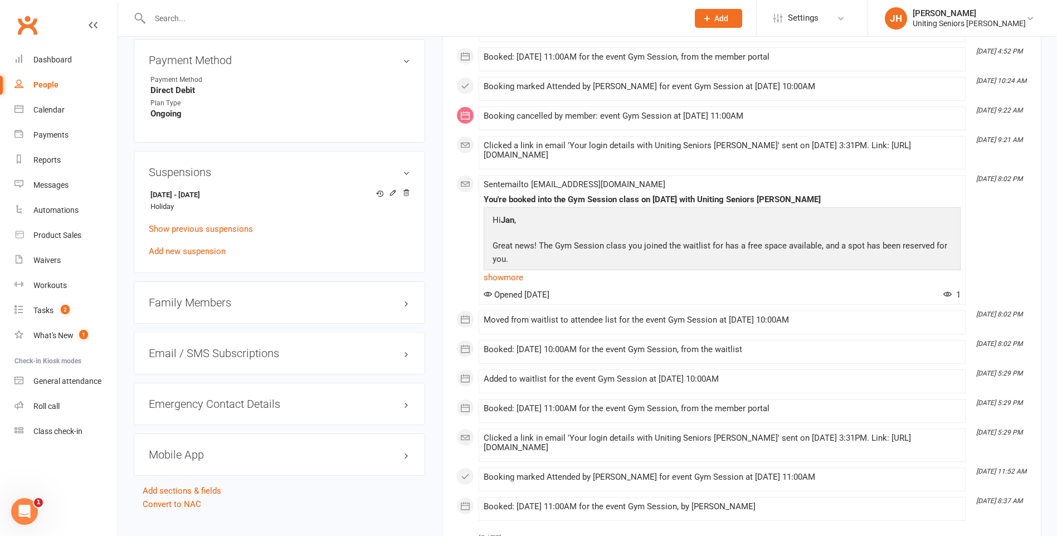
click at [203, 299] on h3 "Family Members" at bounding box center [279, 303] width 261 height 12
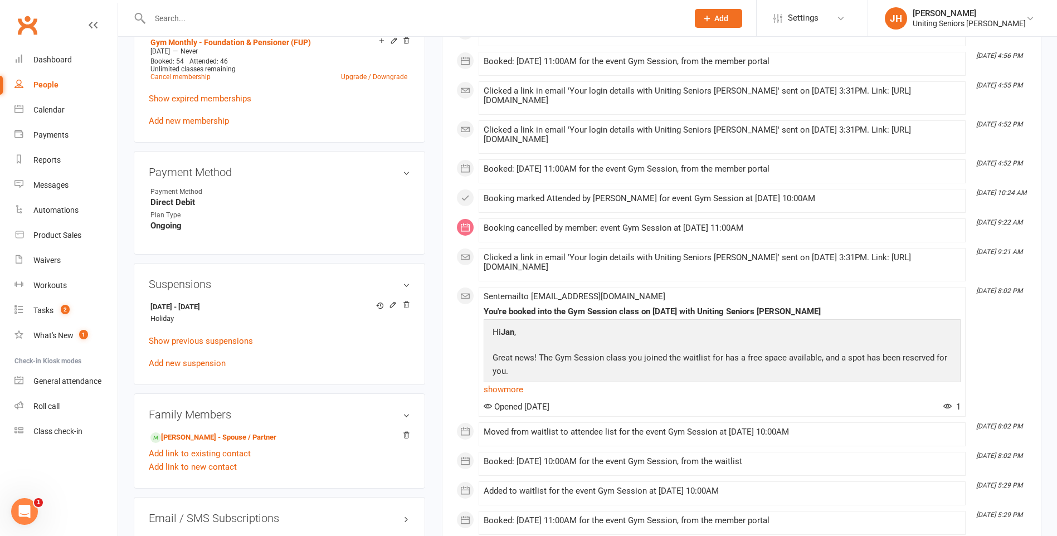
scroll to position [279, 0]
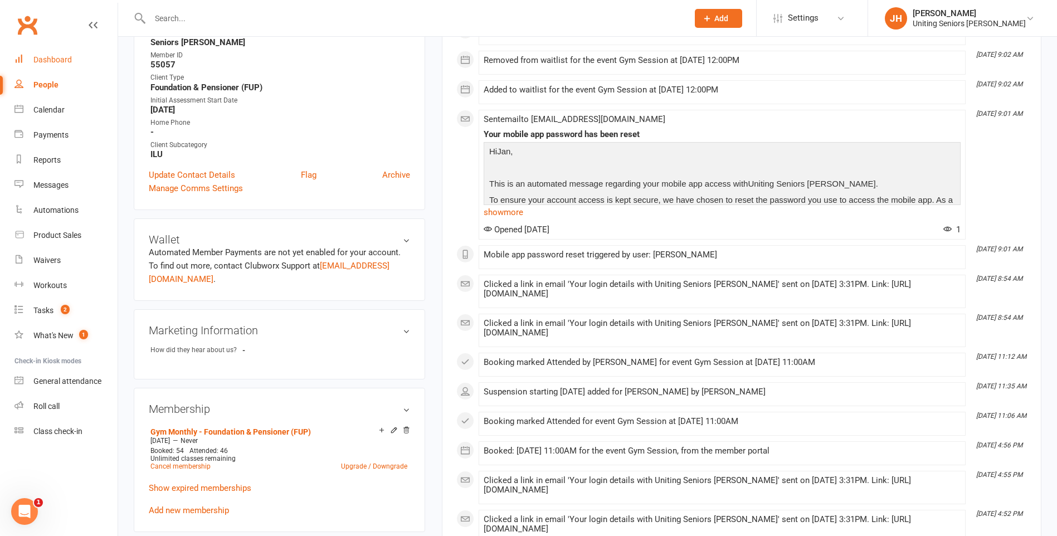
click at [43, 56] on div "Dashboard" at bounding box center [52, 59] width 38 height 9
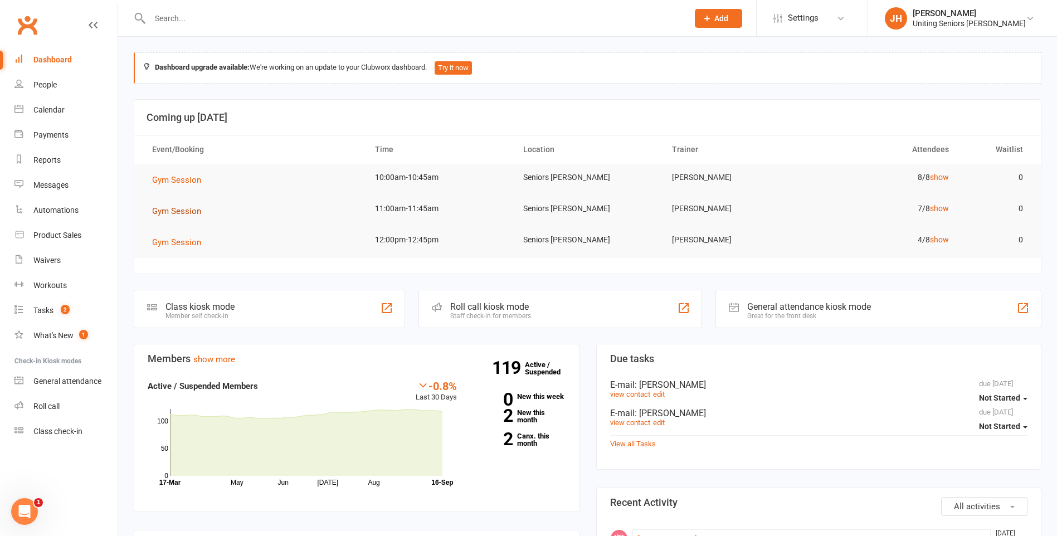
click at [187, 207] on span "Gym Session" at bounding box center [176, 211] width 49 height 10
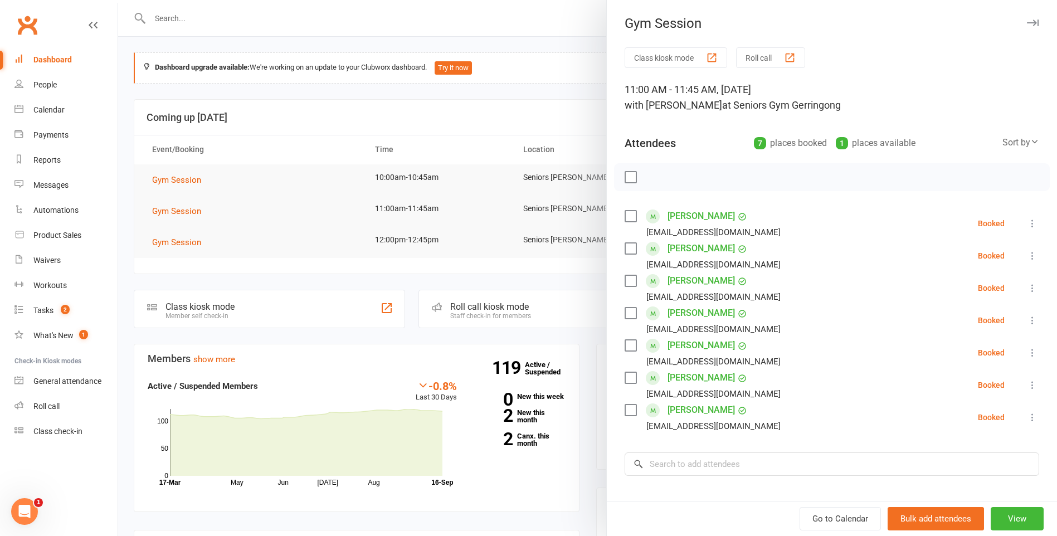
click at [449, 201] on div at bounding box center [587, 268] width 939 height 536
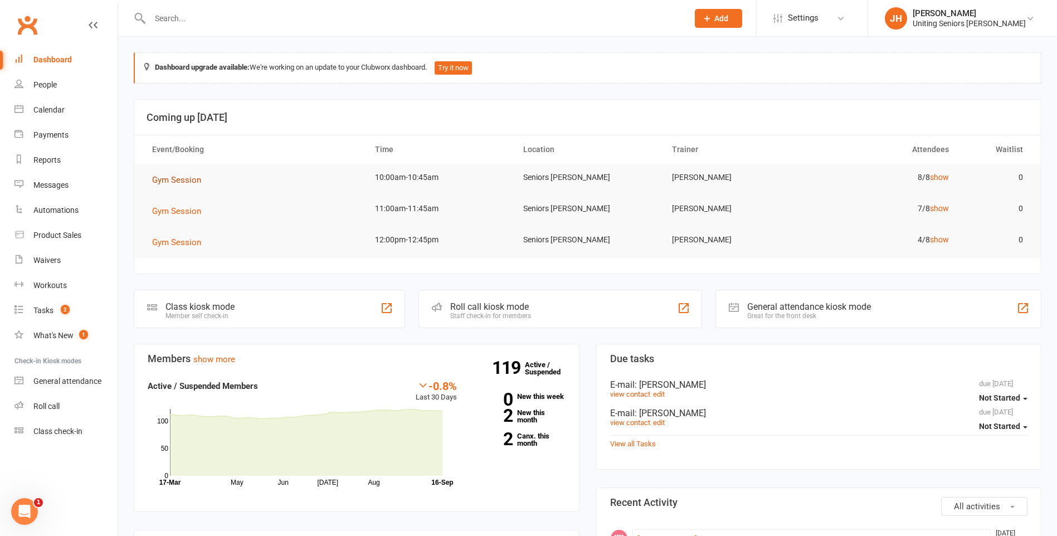
click at [180, 182] on span "Gym Session" at bounding box center [176, 180] width 49 height 10
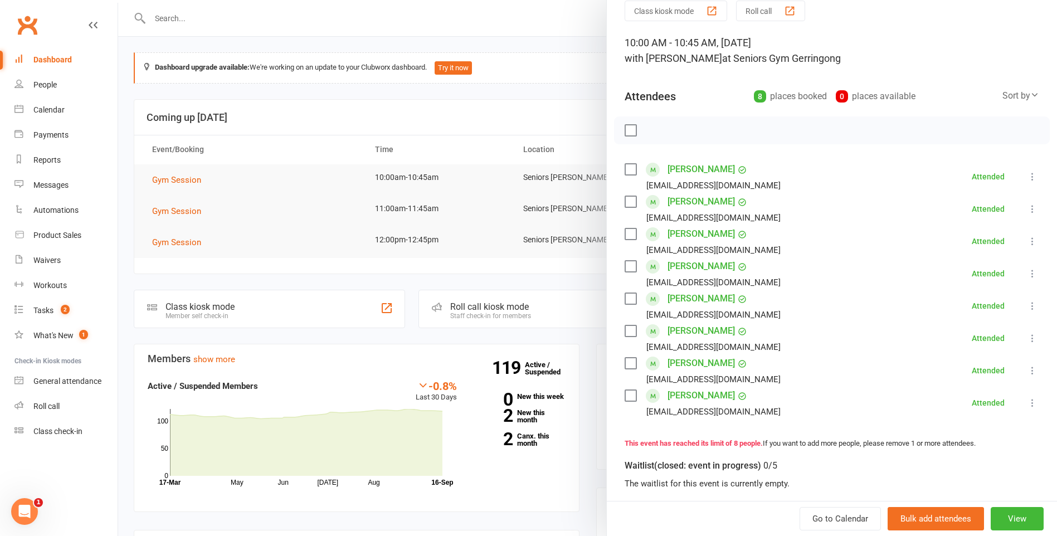
scroll to position [111, 0]
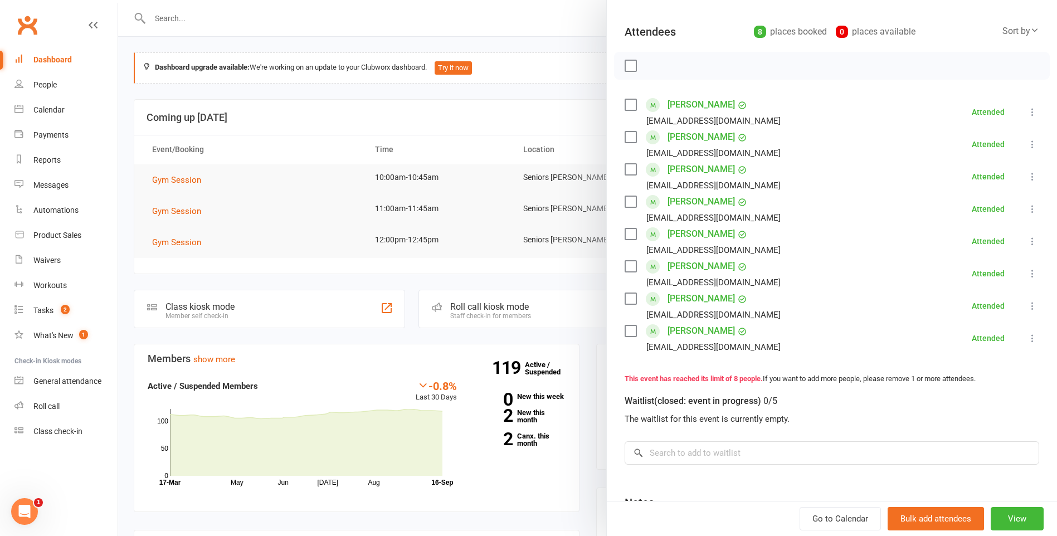
click at [569, 174] on div at bounding box center [587, 268] width 939 height 536
